Goal: Task Accomplishment & Management: Use online tool/utility

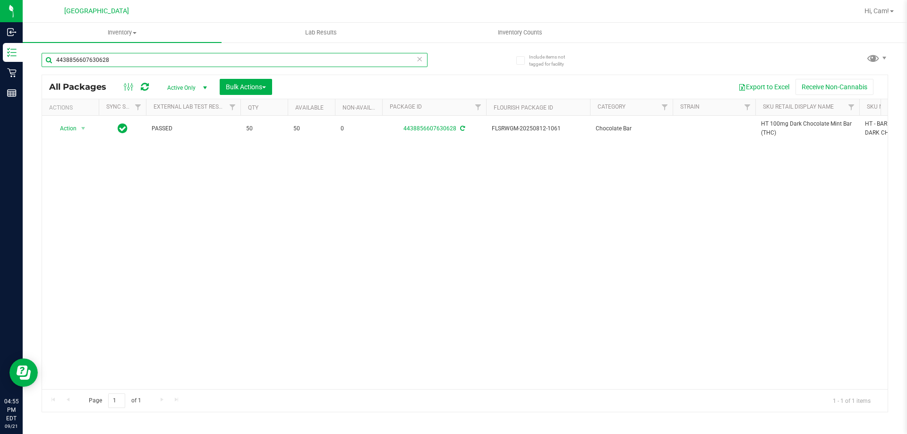
click at [187, 56] on input "4438856607630628" at bounding box center [235, 60] width 386 height 14
type input "5460620604515553"
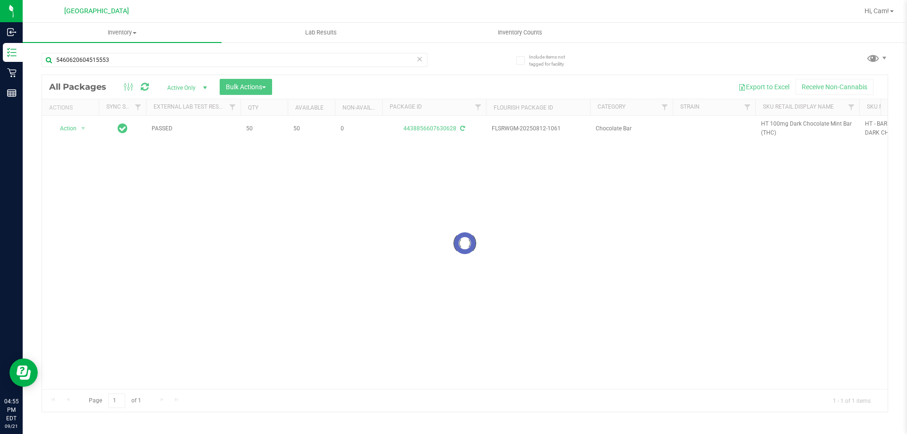
click at [67, 134] on div at bounding box center [464, 243] width 845 height 337
click at [64, 130] on div at bounding box center [464, 243] width 845 height 337
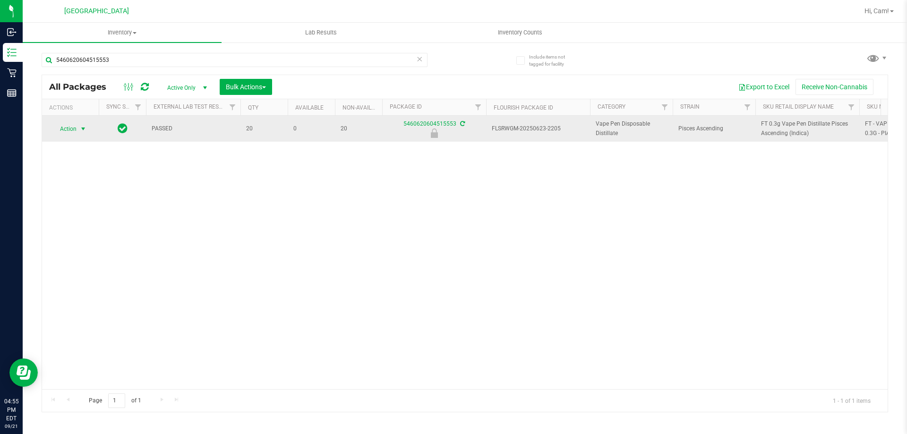
click at [75, 133] on span "Action" at bounding box center [63, 128] width 25 height 13
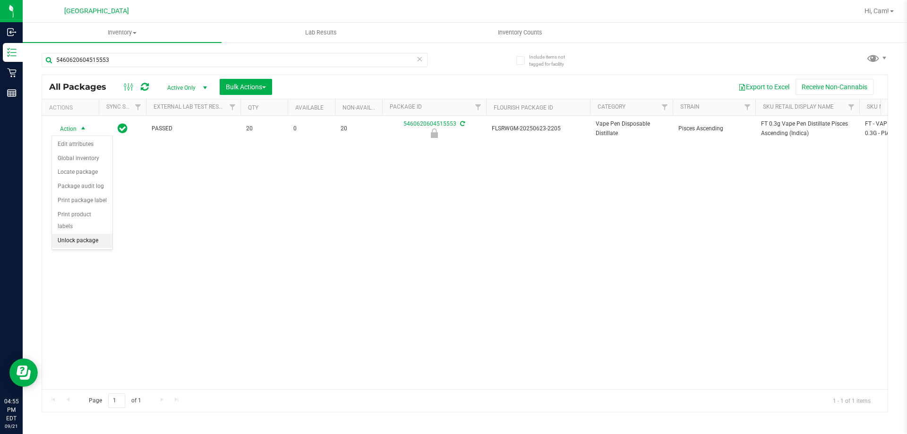
click at [65, 234] on li "Unlock package" at bounding box center [82, 241] width 60 height 14
